Goal: Task Accomplishment & Management: Use online tool/utility

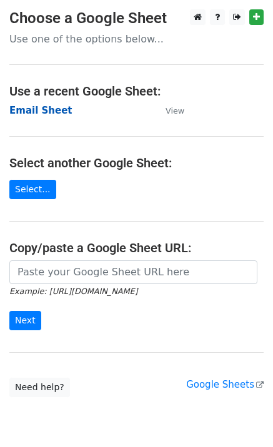
click at [47, 112] on strong "Email Sheet" at bounding box center [40, 110] width 63 height 11
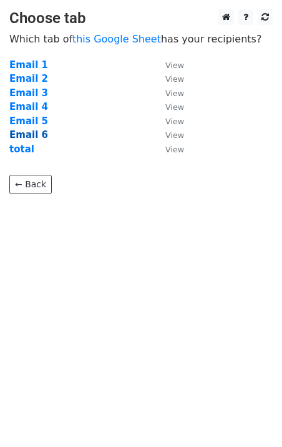
click at [37, 135] on strong "Email 6" at bounding box center [28, 134] width 39 height 11
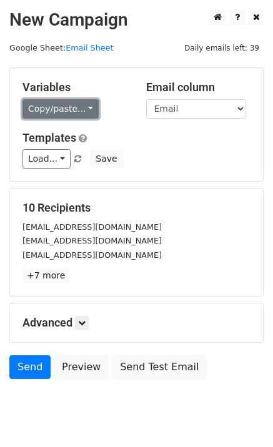
click at [61, 110] on link "Copy/paste..." at bounding box center [60, 108] width 76 height 19
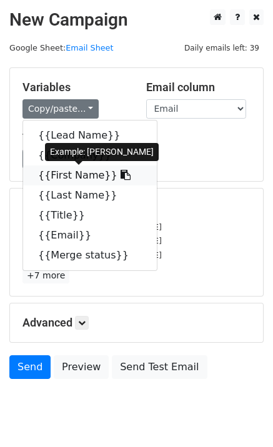
click at [120, 177] on icon at bounding box center [125, 175] width 10 height 10
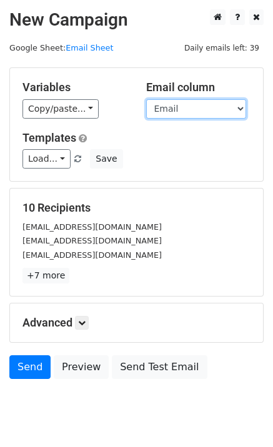
click at [210, 109] on select "Lead Name Company First Name Last Name Title Email Merge status" at bounding box center [196, 108] width 100 height 19
click at [124, 64] on main "New Campaign Daily emails left: 39 Google Sheet: Email Sheet Variables Copy/pas…" at bounding box center [136, 197] width 273 height 376
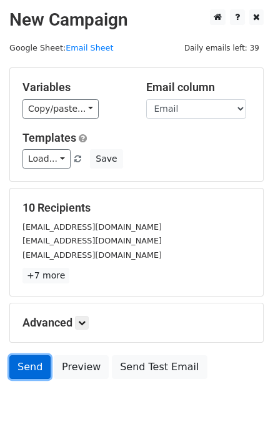
click at [37, 361] on link "Send" at bounding box center [29, 367] width 41 height 24
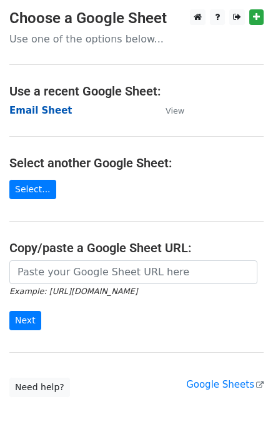
click at [54, 109] on strong "Email Sheet" at bounding box center [40, 110] width 63 height 11
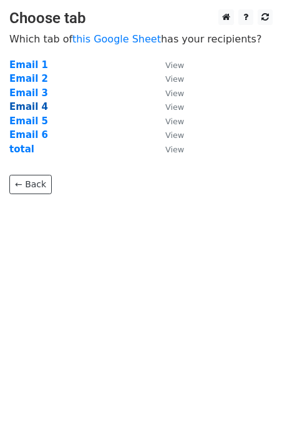
click at [27, 107] on strong "Email 4" at bounding box center [28, 106] width 39 height 11
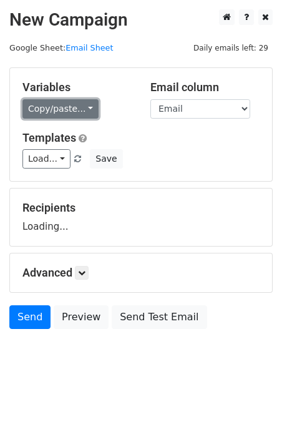
click at [74, 111] on link "Copy/paste..." at bounding box center [60, 108] width 76 height 19
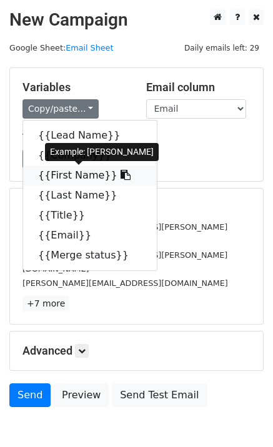
click at [111, 172] on link "{{First Name}}" at bounding box center [90, 175] width 134 height 20
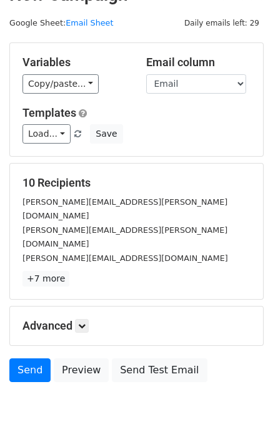
scroll to position [38, 0]
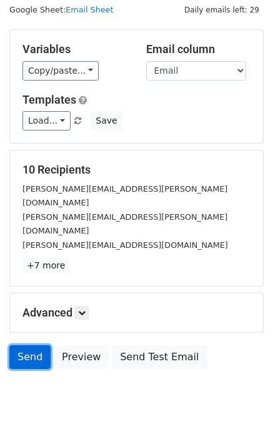
click at [30, 345] on link "Send" at bounding box center [29, 357] width 41 height 24
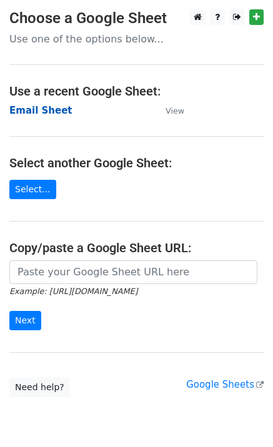
click at [24, 116] on strong "Email Sheet" at bounding box center [40, 110] width 63 height 11
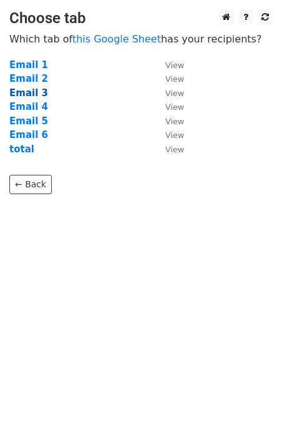
click at [23, 95] on strong "Email 3" at bounding box center [28, 92] width 39 height 11
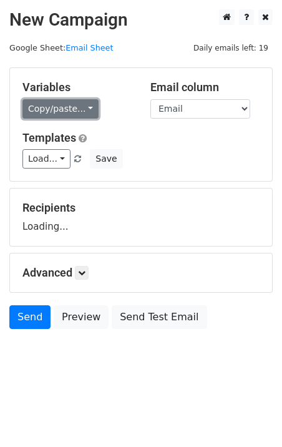
click at [75, 109] on link "Copy/paste..." at bounding box center [60, 108] width 76 height 19
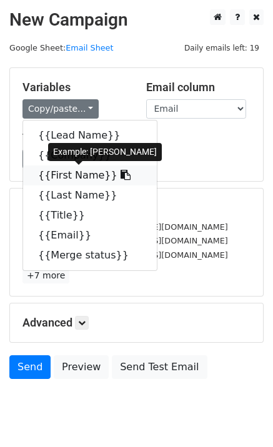
click at [76, 180] on link "{{First Name}}" at bounding box center [90, 175] width 134 height 20
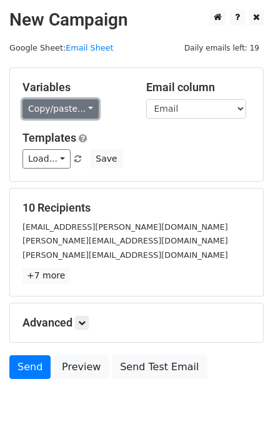
click at [65, 111] on link "Copy/paste..." at bounding box center [60, 108] width 76 height 19
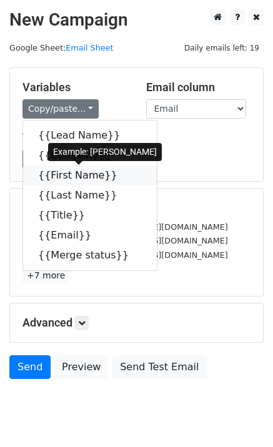
click at [71, 173] on link "{{First Name}}" at bounding box center [90, 175] width 134 height 20
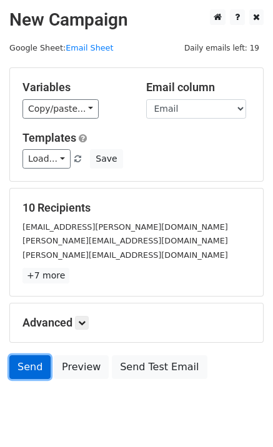
click at [31, 373] on link "Send" at bounding box center [29, 367] width 41 height 24
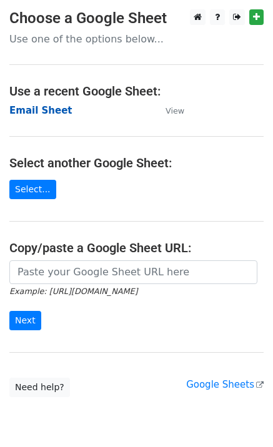
click at [35, 114] on strong "Email Sheet" at bounding box center [40, 110] width 63 height 11
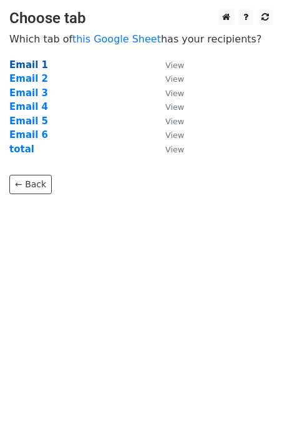
click at [32, 65] on strong "Email 1" at bounding box center [28, 64] width 39 height 11
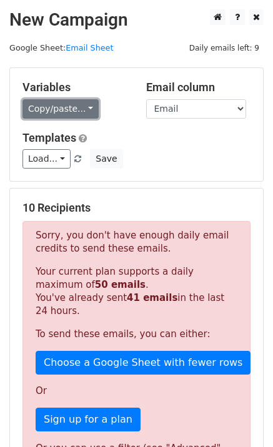
click at [62, 110] on link "Copy/paste..." at bounding box center [60, 108] width 76 height 19
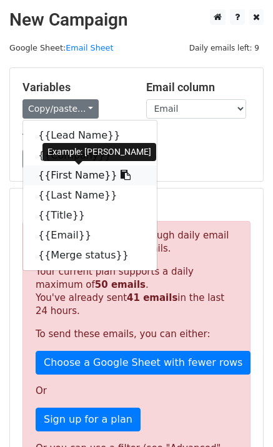
click at [75, 175] on link "{{First Name}}" at bounding box center [90, 175] width 134 height 20
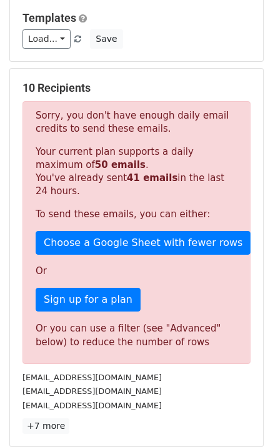
scroll to position [125, 0]
